Goal: Transaction & Acquisition: Download file/media

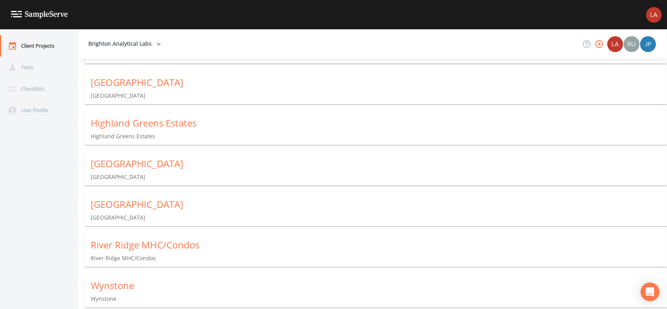
scroll to position [66, 0]
click at [180, 285] on div "Wynstone" at bounding box center [379, 284] width 576 height 12
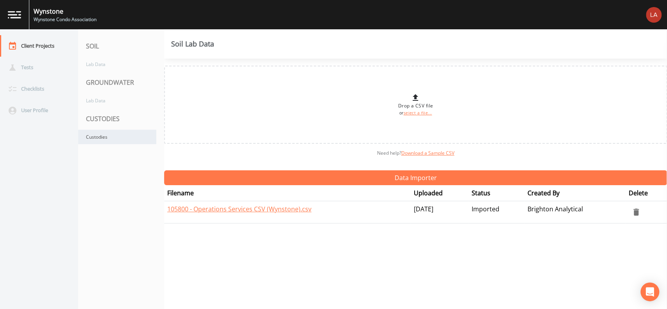
click at [137, 140] on div "Custodies" at bounding box center [117, 137] width 78 height 14
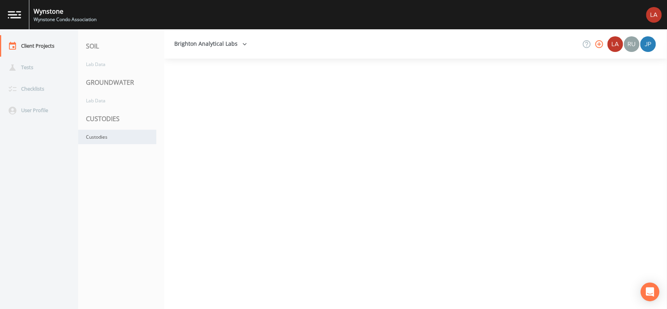
click at [137, 140] on div "Custodies" at bounding box center [117, 137] width 78 height 14
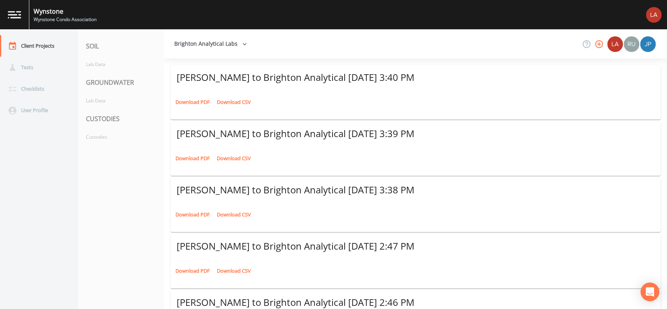
click at [190, 104] on link "Download PDF" at bounding box center [192, 102] width 38 height 12
click at [190, 160] on link "Download PDF" at bounding box center [192, 158] width 38 height 12
click at [187, 213] on link "Download PDF" at bounding box center [192, 215] width 38 height 12
